Goal: Task Accomplishment & Management: Use online tool/utility

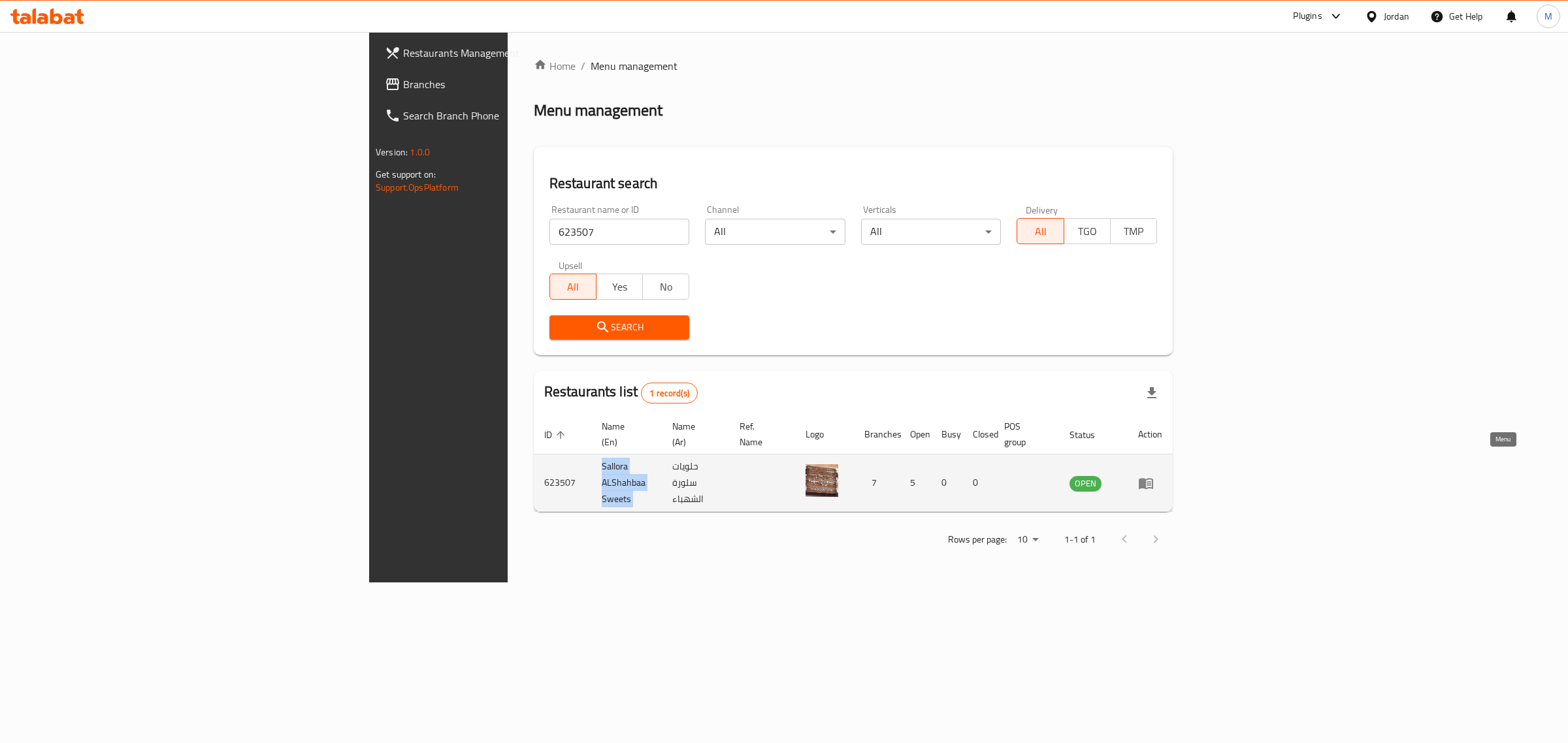
click at [1153, 478] on icon "enhanced table" at bounding box center [1145, 483] width 14 height 11
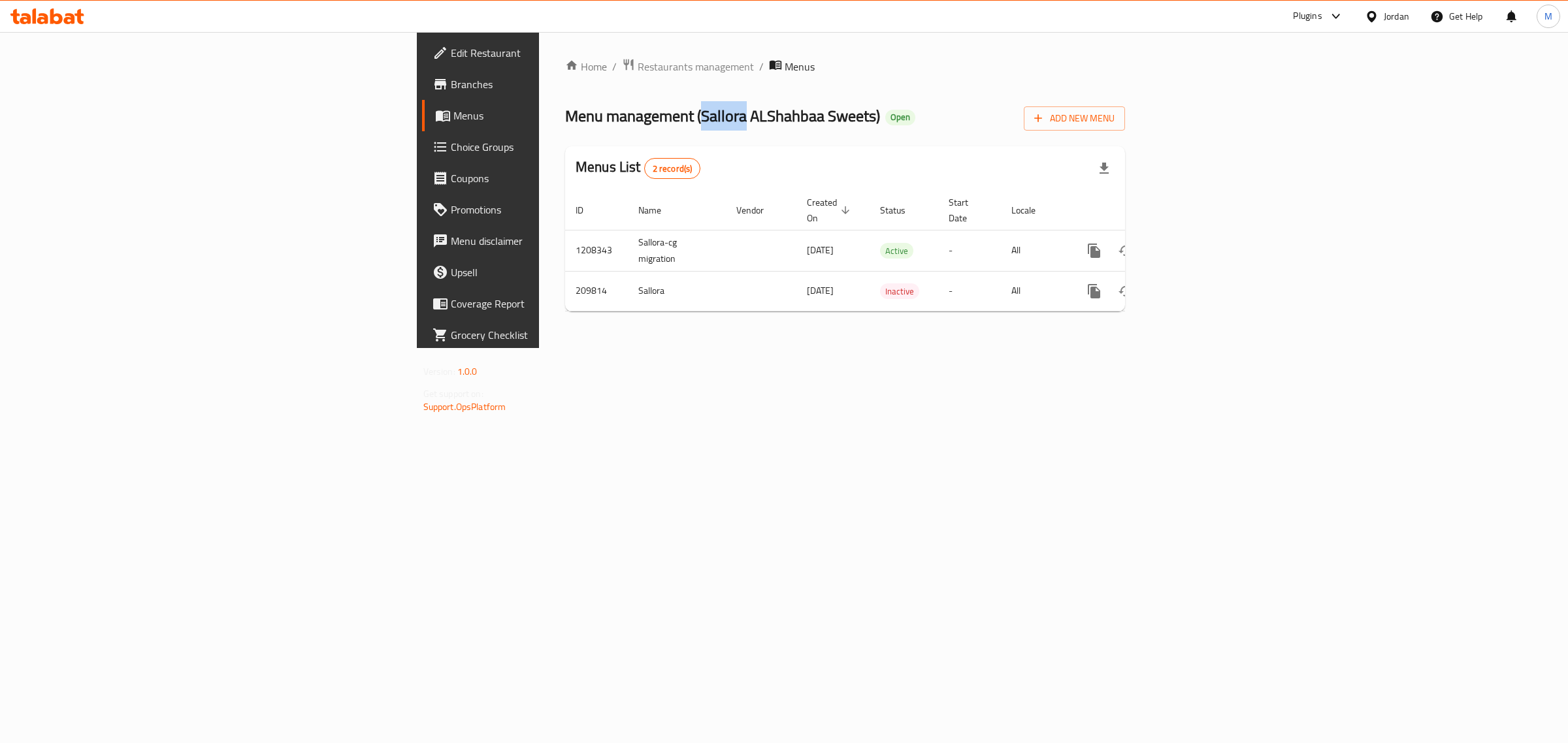
drag, startPoint x: 423, startPoint y: 121, endPoint x: 467, endPoint y: 124, distance: 44.1
click at [565, 124] on span "Menu management ( Sallora ALShahbaa Sweets )" at bounding box center [722, 116] width 315 height 30
copy span "Sallora"
click at [1115, 126] on span "Add New Menu" at bounding box center [1073, 118] width 80 height 17
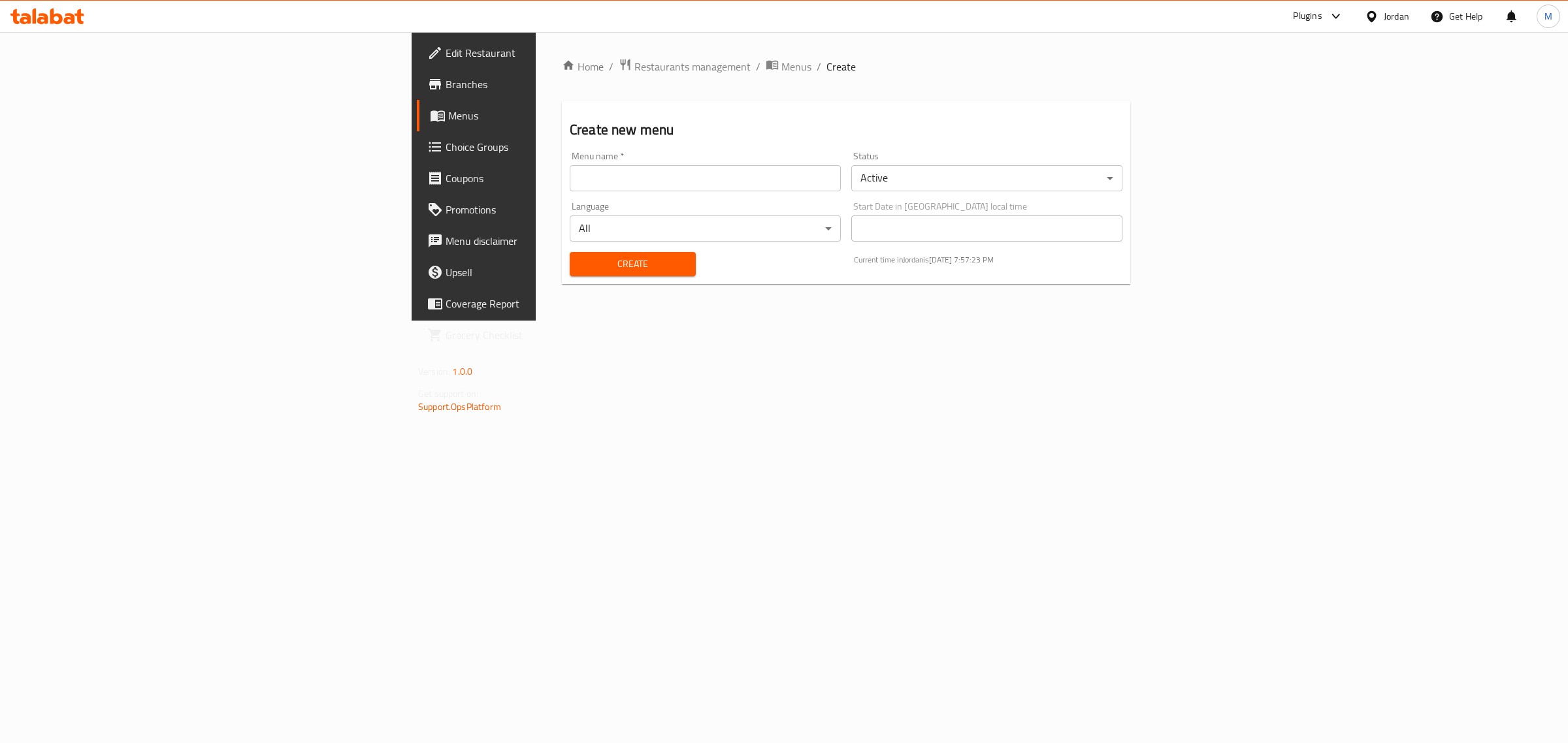
click at [974, 176] on body "​ Plugins Jordan Get Help M Edit Restaurant Branches Menus Choice Groups Coupon…" at bounding box center [784, 388] width 1568 height 711
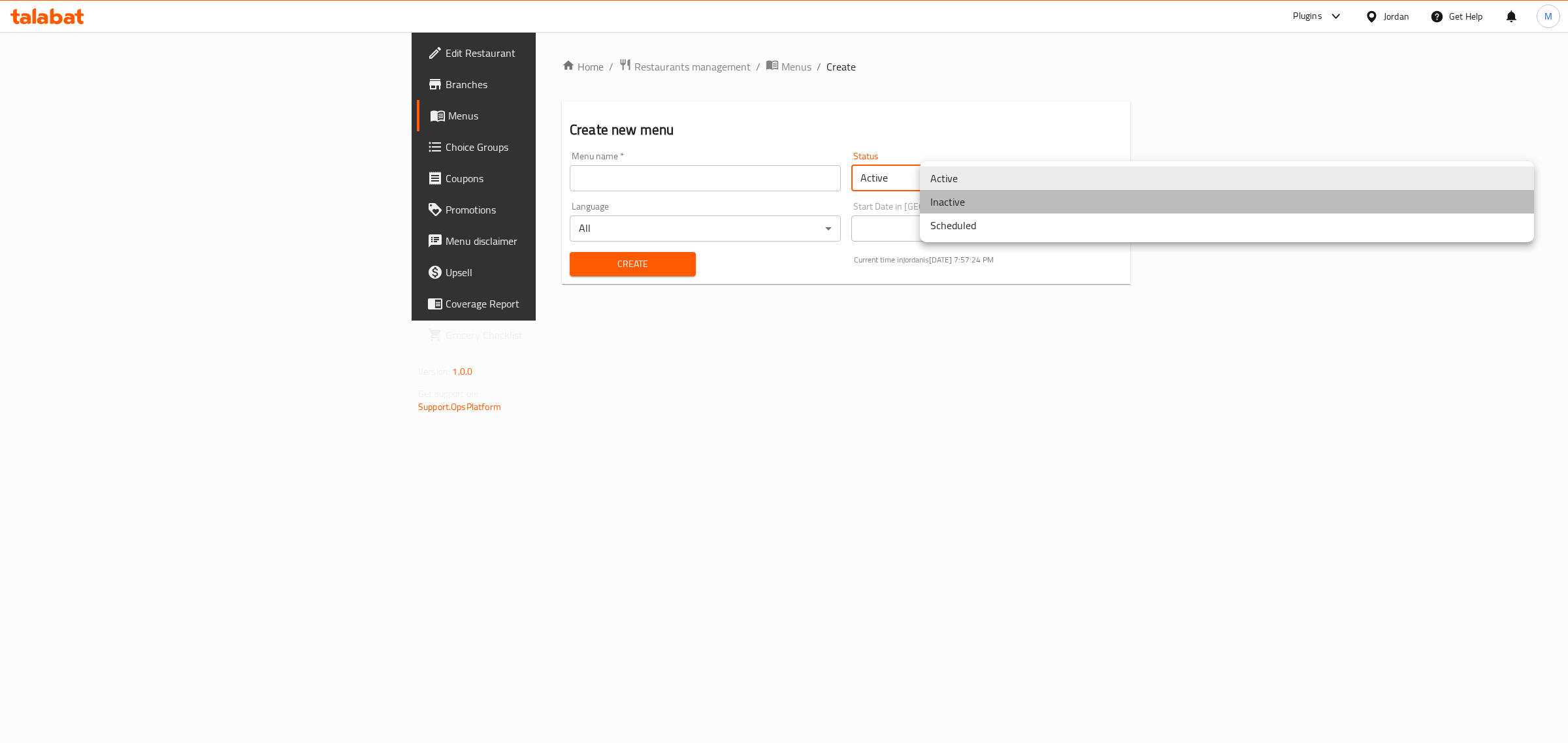
click at [957, 206] on li "Inactive" at bounding box center [1226, 202] width 614 height 23
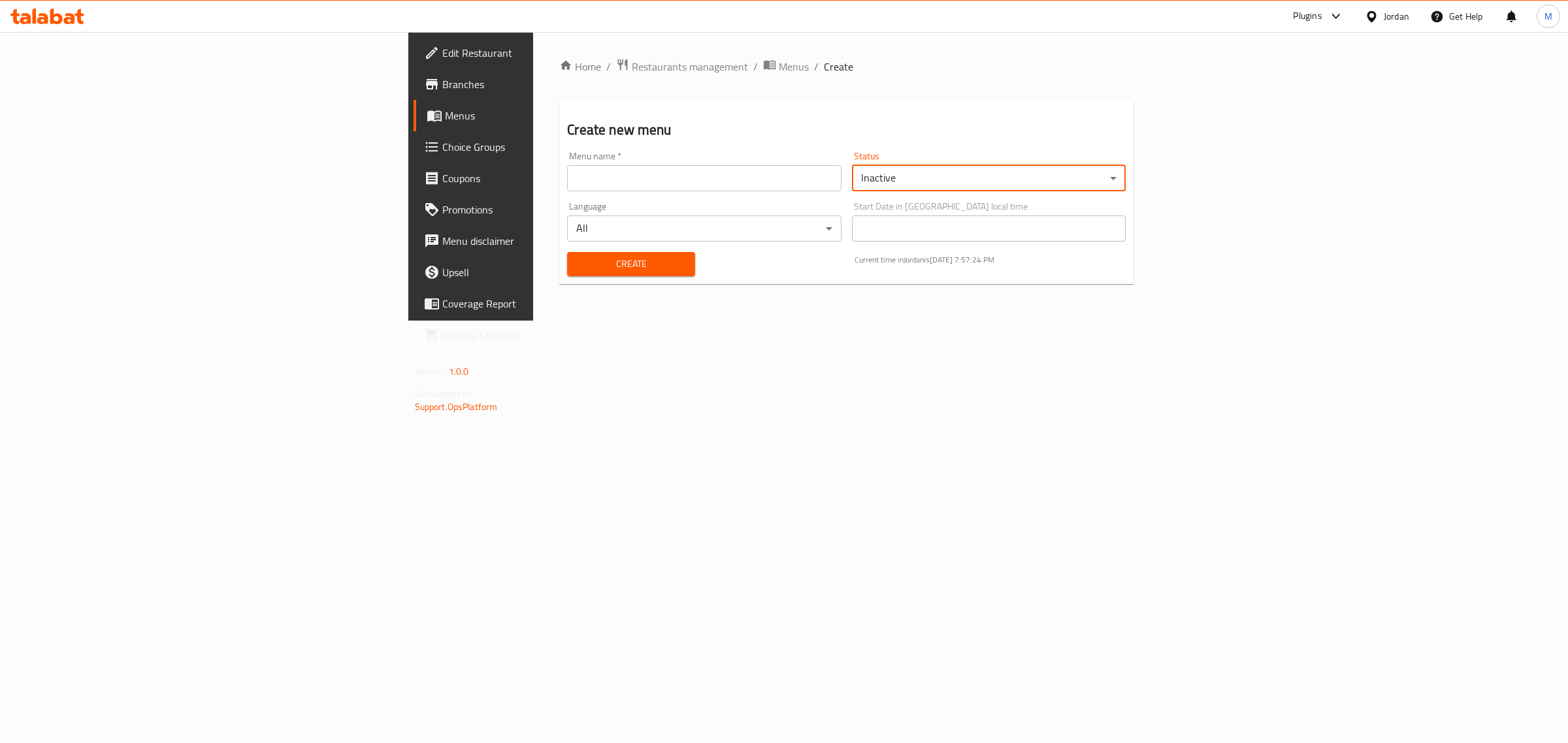
click at [672, 172] on input "text" at bounding box center [705, 179] width 275 height 26
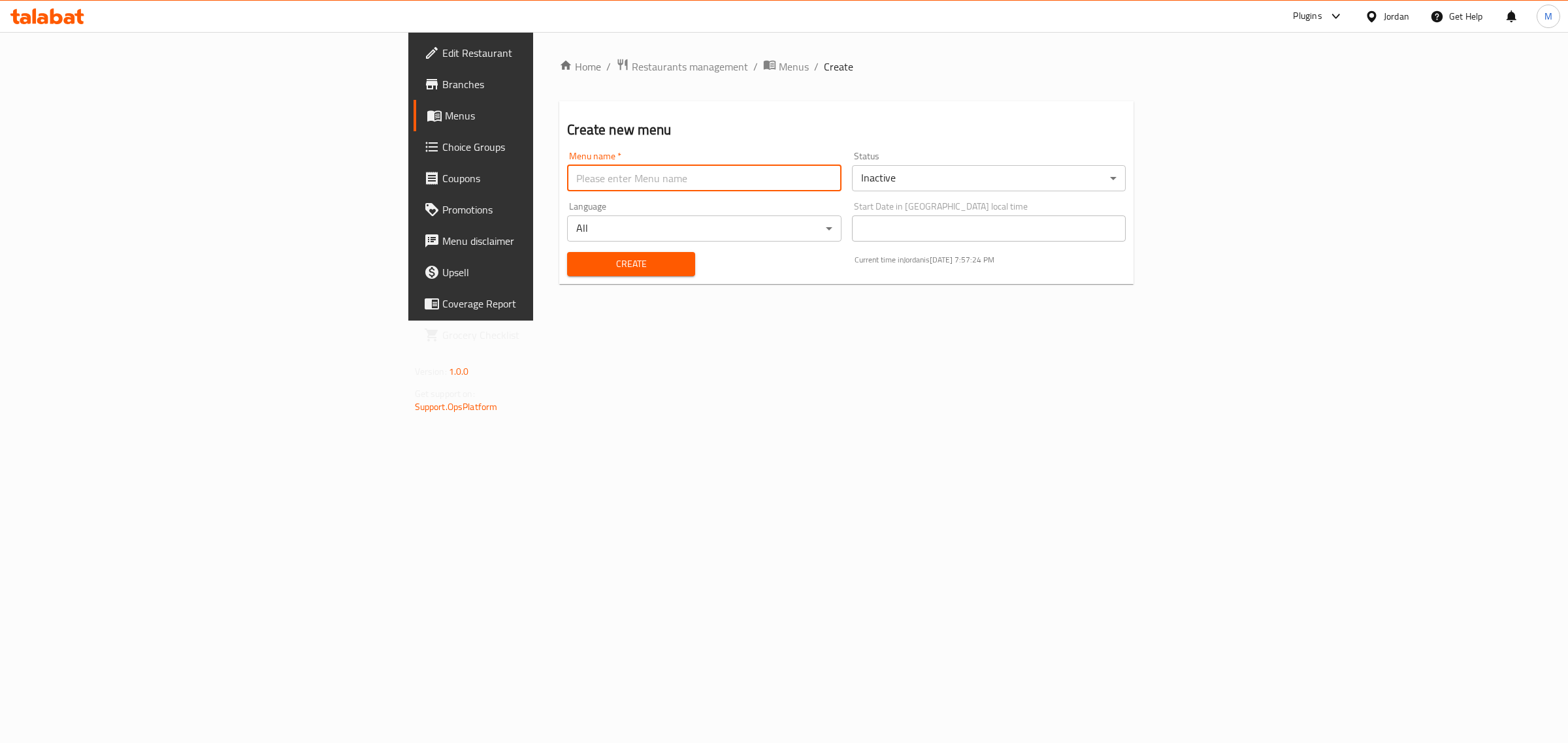
paste input "Sallora"
paste input "342463260"
type input "Sallora Sweet Menu CN. 342463260"
click at [577, 263] on span "Create" at bounding box center [631, 264] width 108 height 17
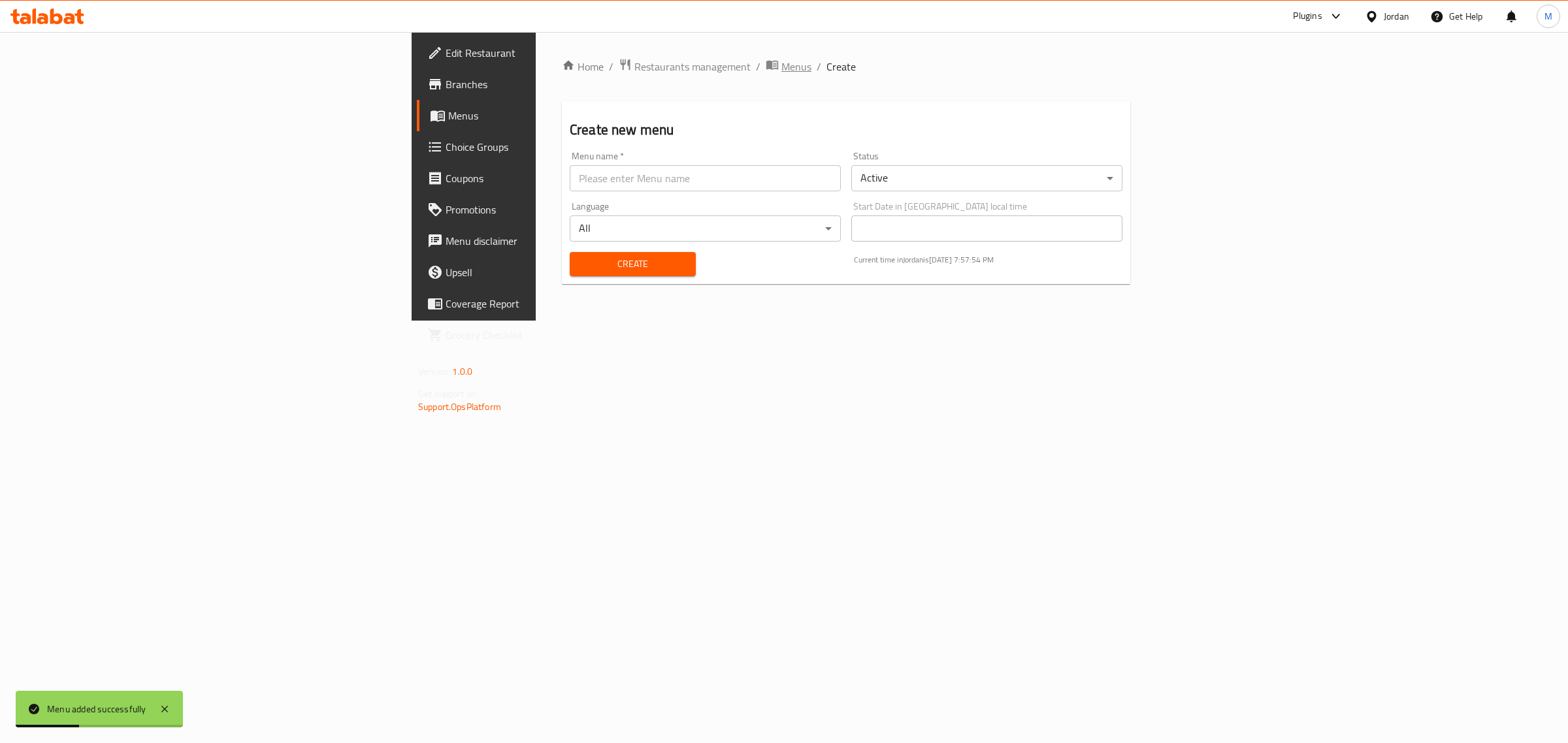
click at [767, 62] on icon "breadcrumb" at bounding box center [772, 64] width 12 height 9
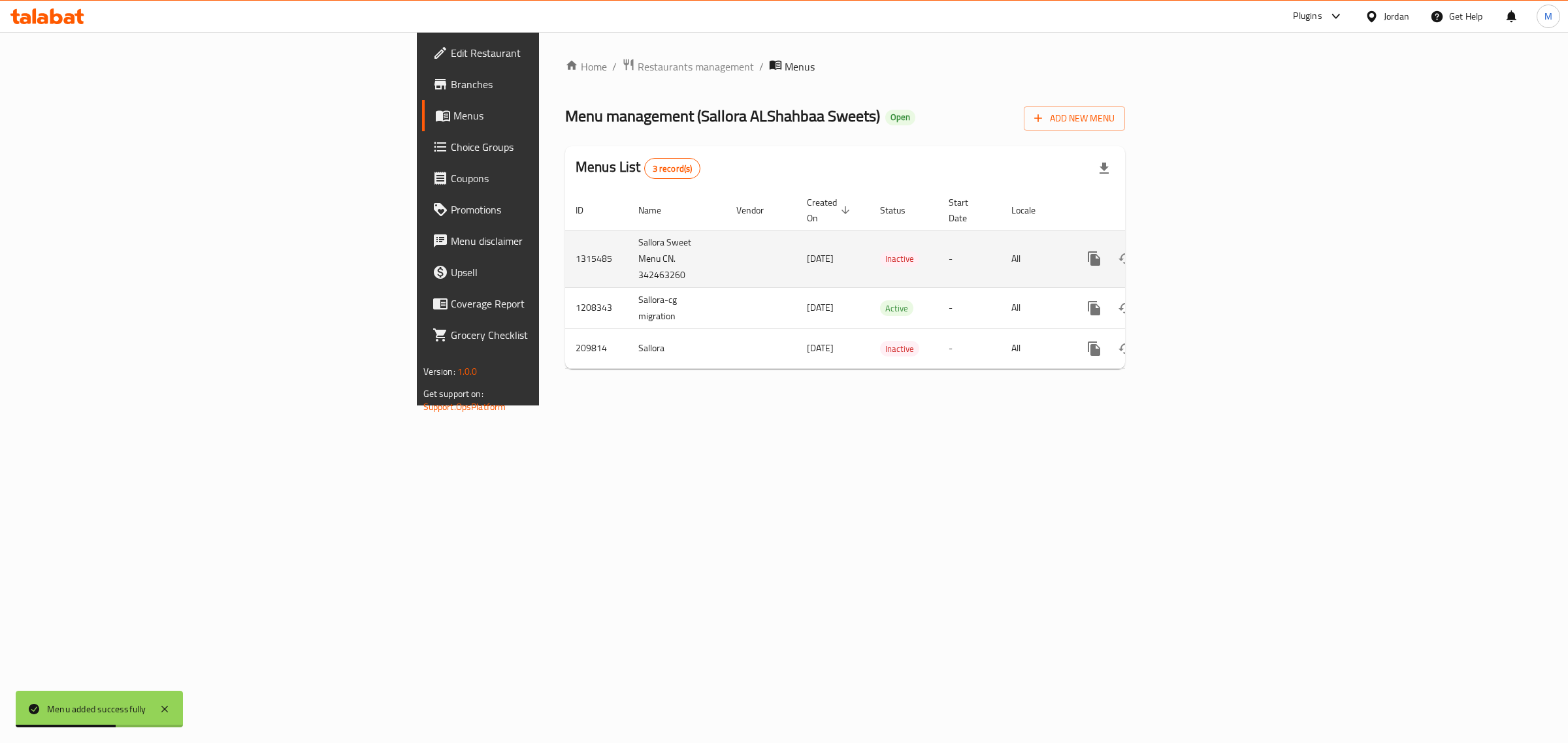
click at [565, 242] on td "1315485" at bounding box center [596, 259] width 63 height 58
copy td "1315485"
